Goal: Task Accomplishment & Management: Complete application form

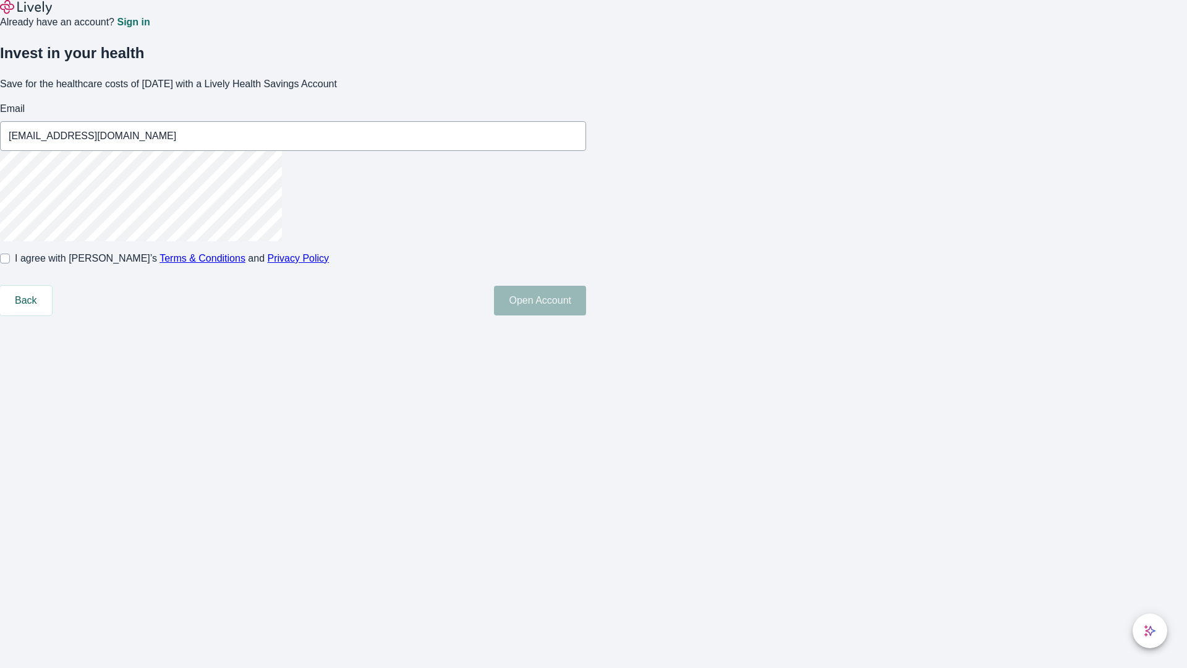
click at [10, 263] on input "I agree with Lively’s Terms & Conditions and Privacy Policy" at bounding box center [5, 258] width 10 height 10
checkbox input "true"
click at [586, 315] on button "Open Account" at bounding box center [540, 301] width 92 height 30
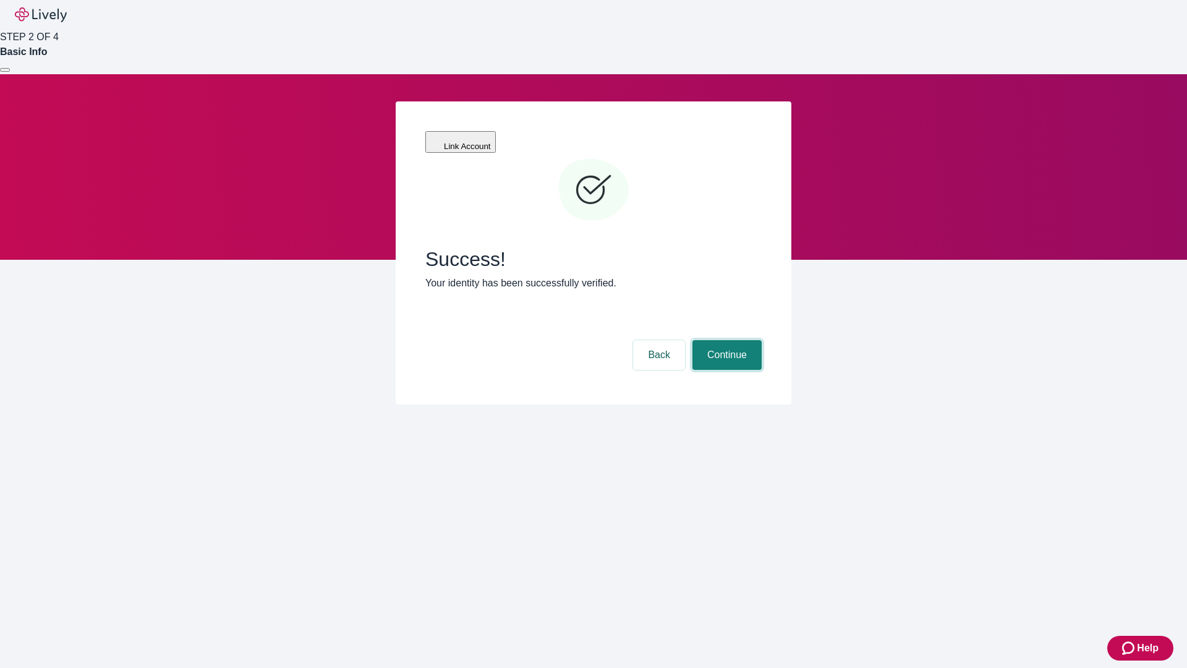
click at [725, 340] on button "Continue" at bounding box center [726, 355] width 69 height 30
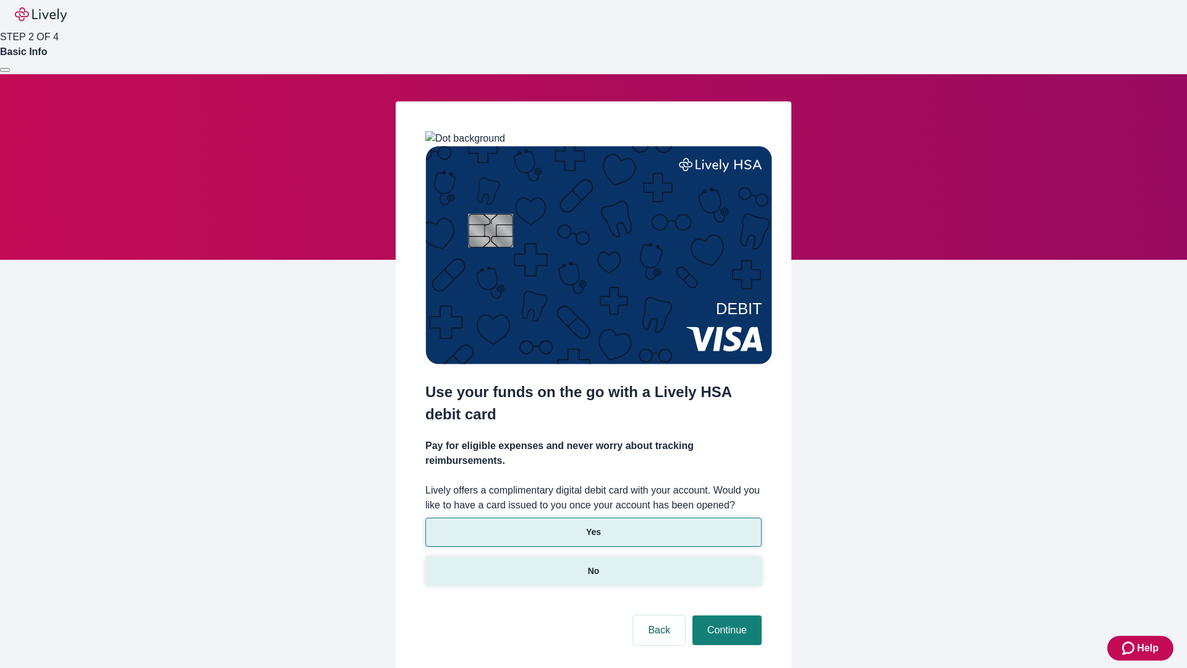
click at [593, 564] on p "No" at bounding box center [594, 570] width 12 height 13
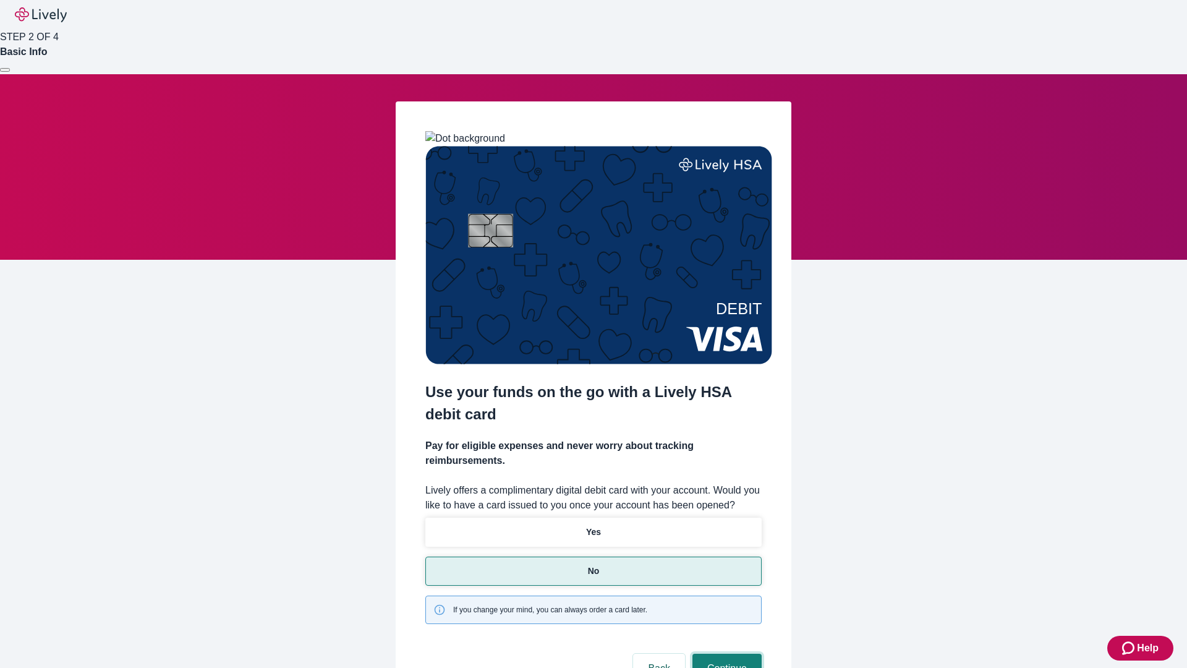
click at [725, 654] on button "Continue" at bounding box center [726, 669] width 69 height 30
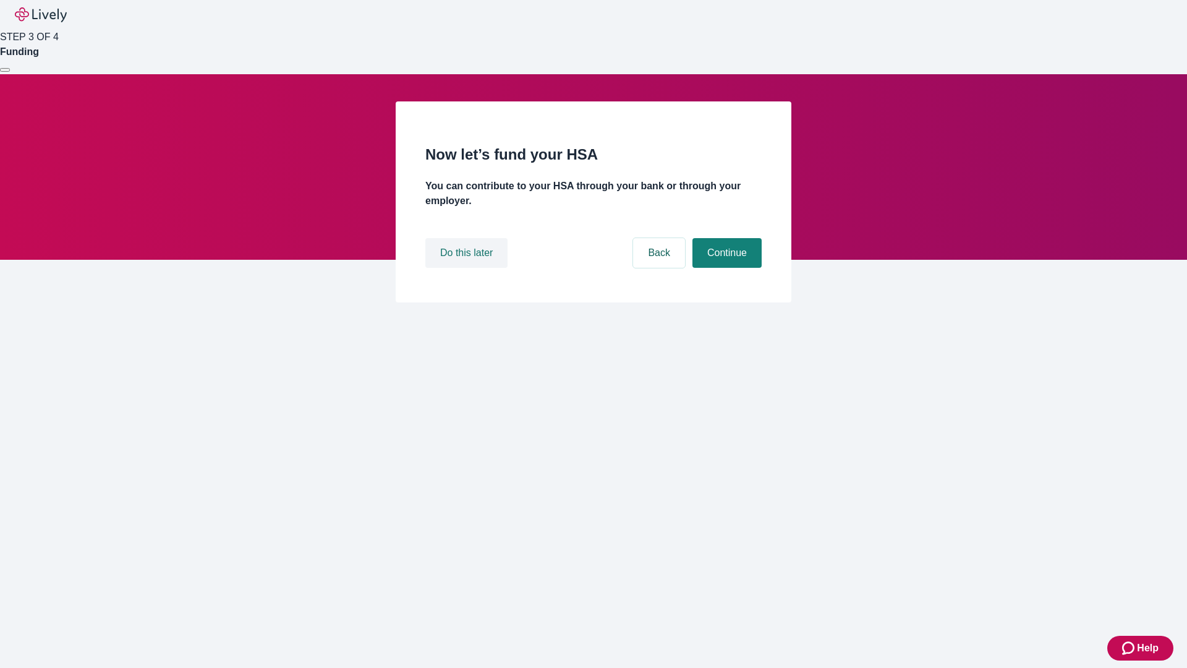
click at [468, 268] on button "Do this later" at bounding box center [466, 253] width 82 height 30
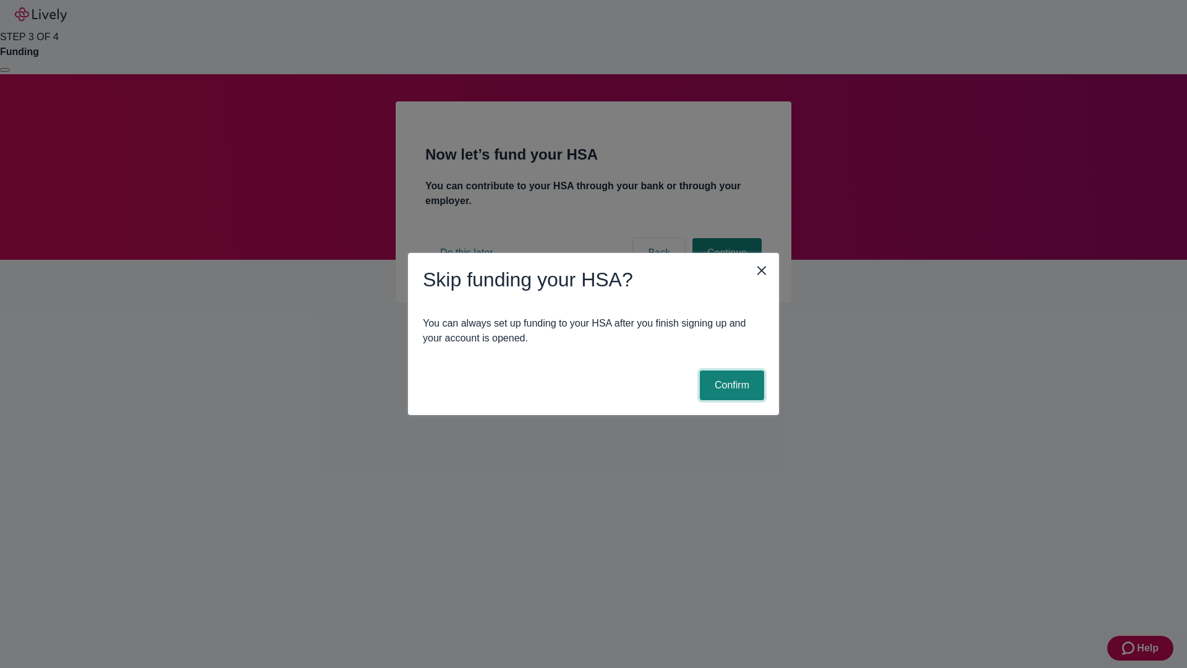
click at [730, 385] on button "Confirm" at bounding box center [732, 385] width 64 height 30
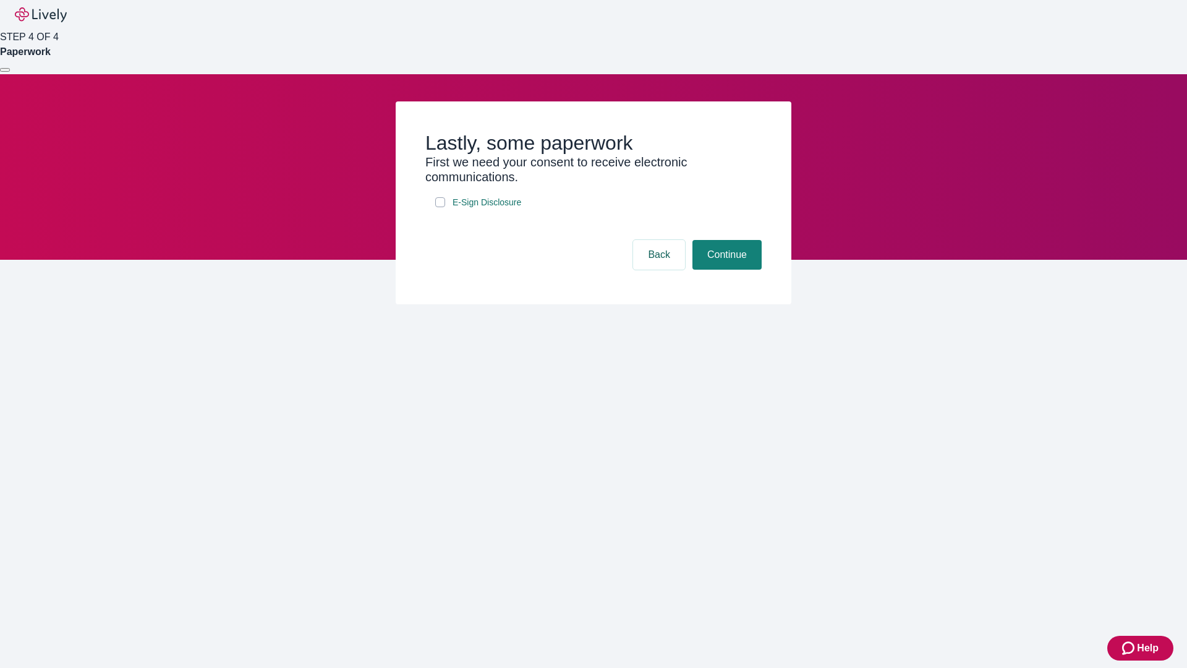
click at [440, 207] on input "E-Sign Disclosure" at bounding box center [440, 202] width 10 height 10
checkbox input "true"
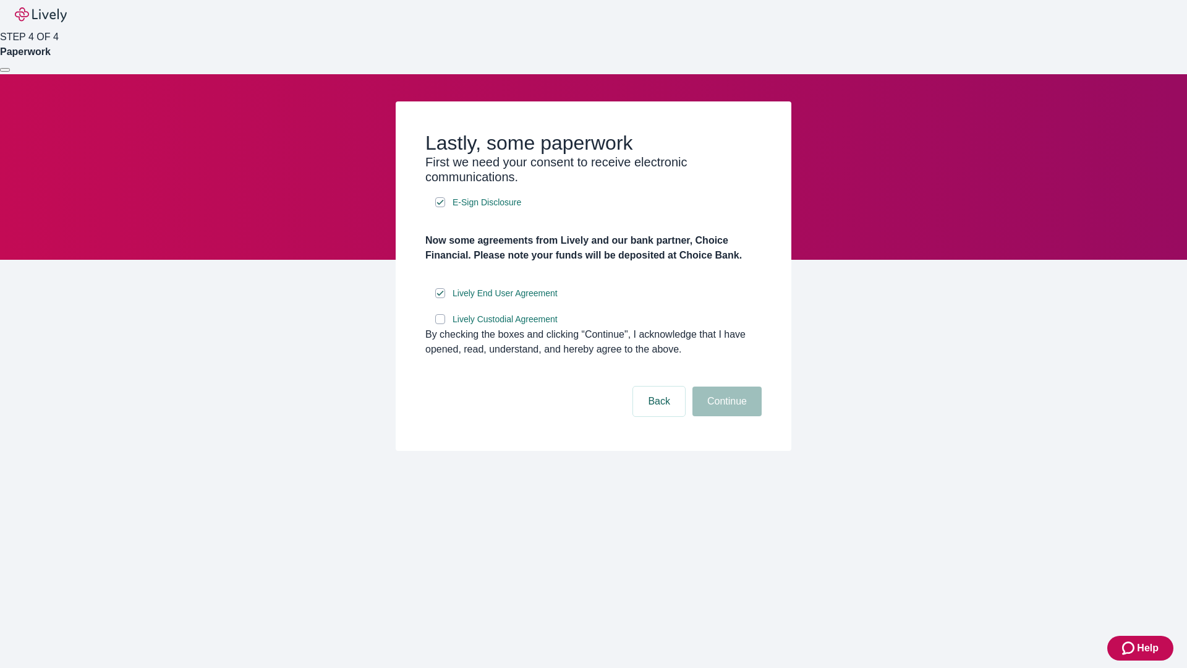
click at [440, 324] on input "Lively Custodial Agreement" at bounding box center [440, 319] width 10 height 10
checkbox input "true"
click at [725, 416] on button "Continue" at bounding box center [726, 401] width 69 height 30
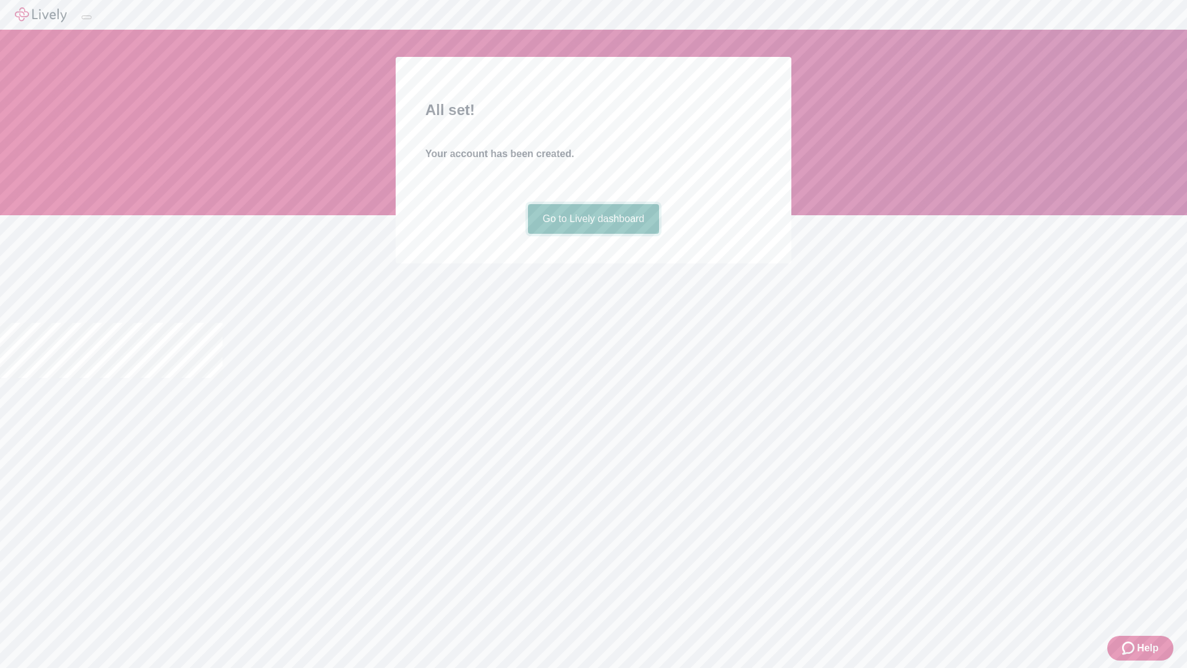
click at [593, 234] on link "Go to Lively dashboard" at bounding box center [594, 219] width 132 height 30
